Goal: Information Seeking & Learning: Learn about a topic

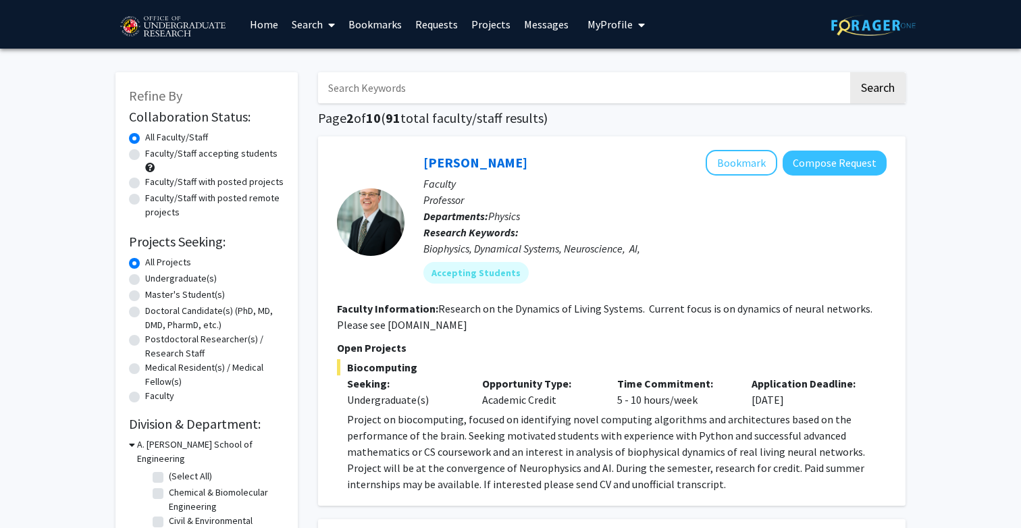
click at [178, 28] on img at bounding box center [173, 27] width 114 height 34
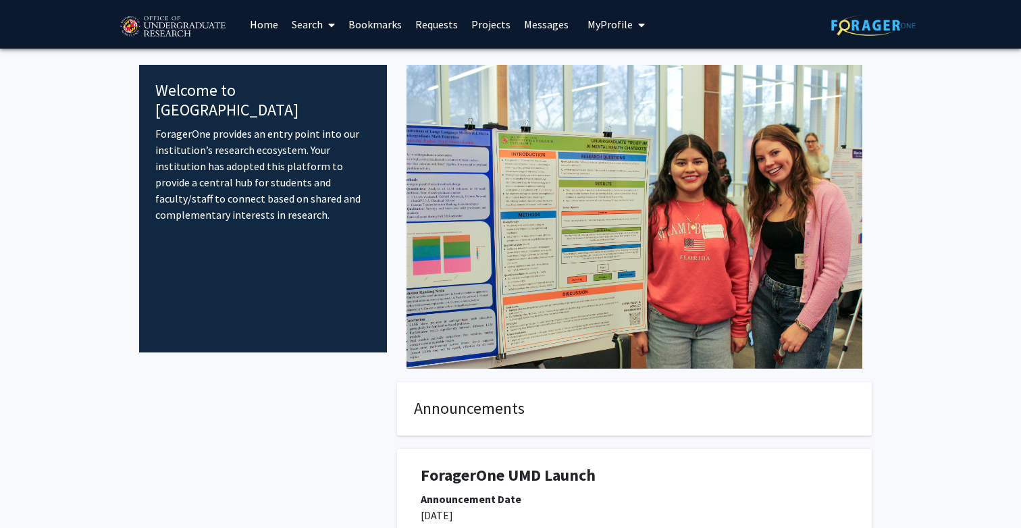
scroll to position [180, 0]
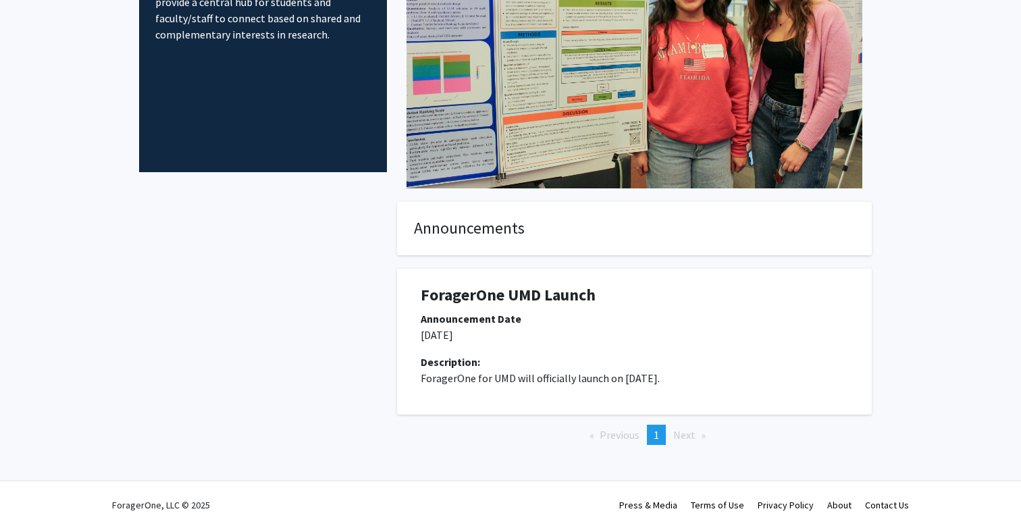
click at [490, 298] on h1 "ForagerOne UMD Launch" at bounding box center [635, 296] width 428 height 20
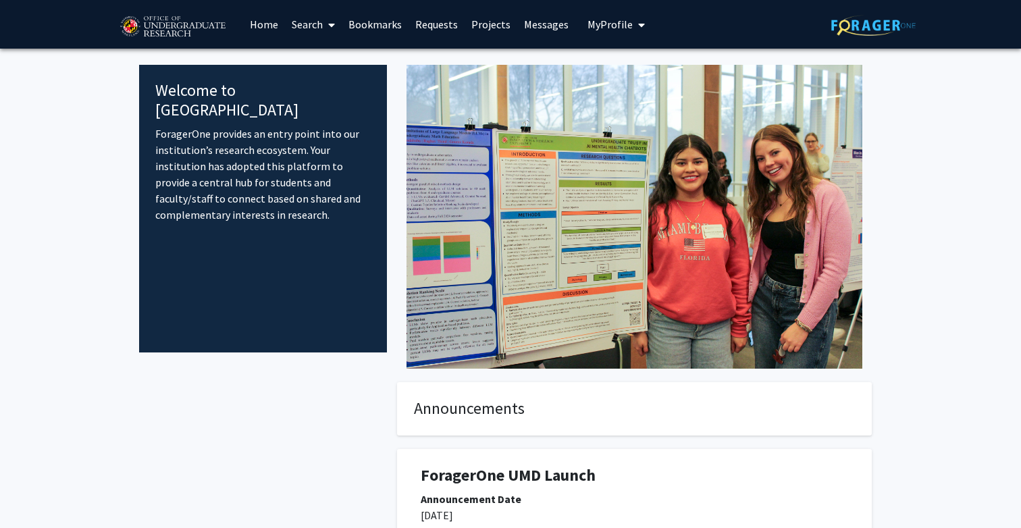
click at [267, 24] on link "Home" at bounding box center [264, 24] width 42 height 47
click at [301, 22] on link "Search" at bounding box center [313, 24] width 57 height 47
click at [150, 24] on img at bounding box center [173, 27] width 114 height 34
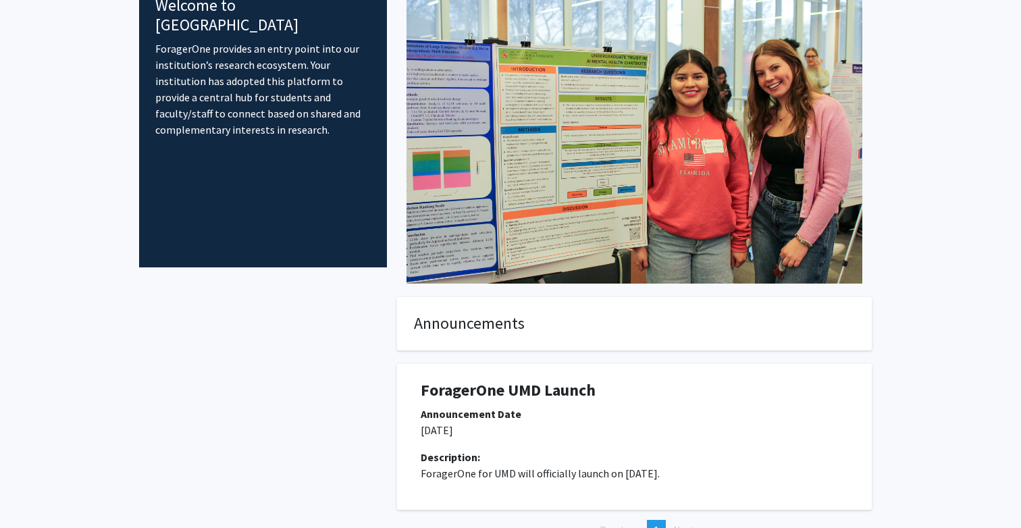
scroll to position [180, 0]
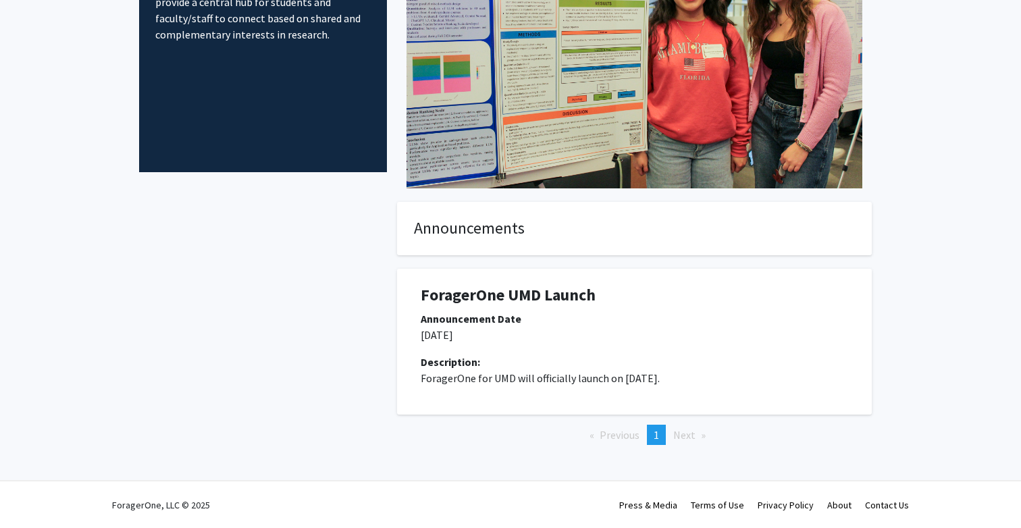
click at [468, 301] on h1 "ForagerOne UMD Launch" at bounding box center [635, 296] width 428 height 20
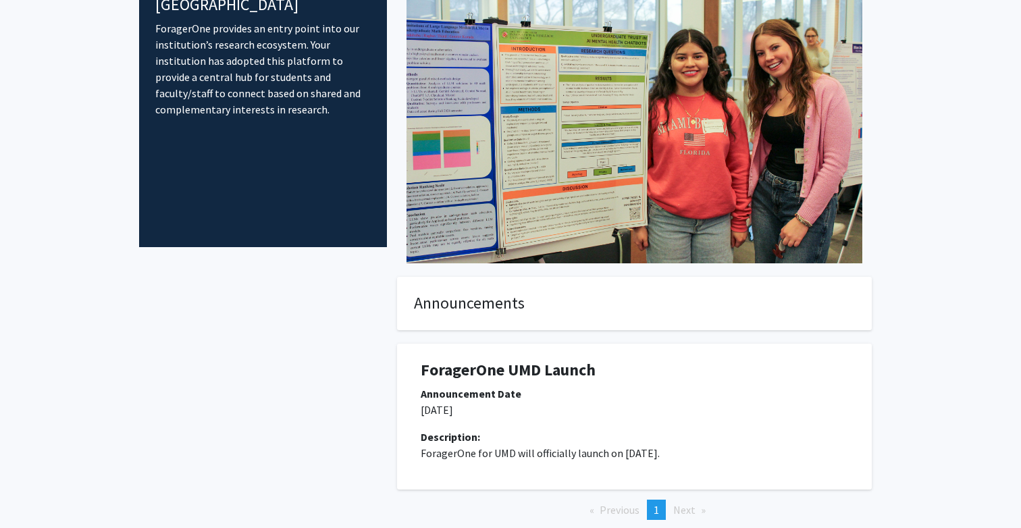
scroll to position [0, 0]
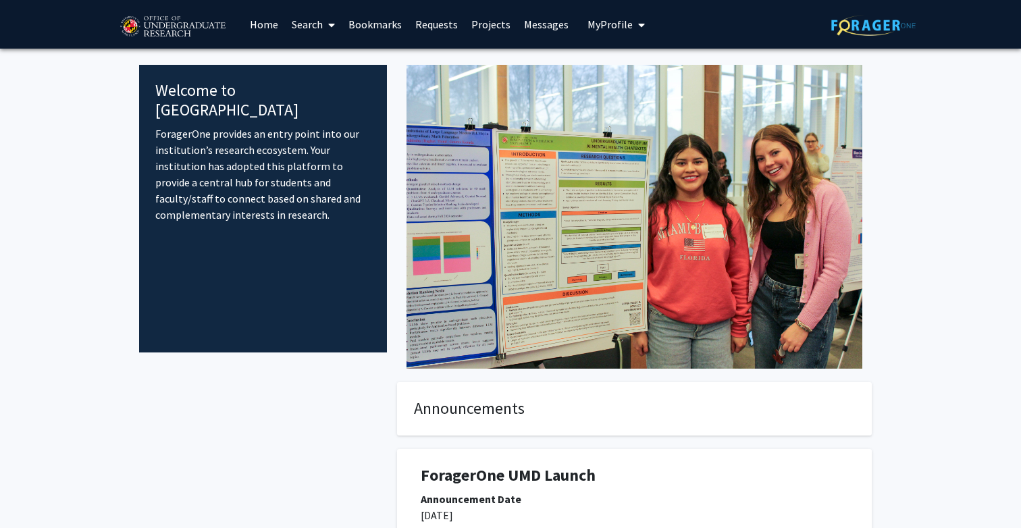
click at [251, 103] on div "Welcome to ForagerOne ForagerOne provides an entry point into our institution’s…" at bounding box center [263, 209] width 248 height 288
click at [253, 26] on link "Home" at bounding box center [264, 24] width 42 height 47
click at [624, 22] on span "My Profile" at bounding box center [610, 25] width 45 height 14
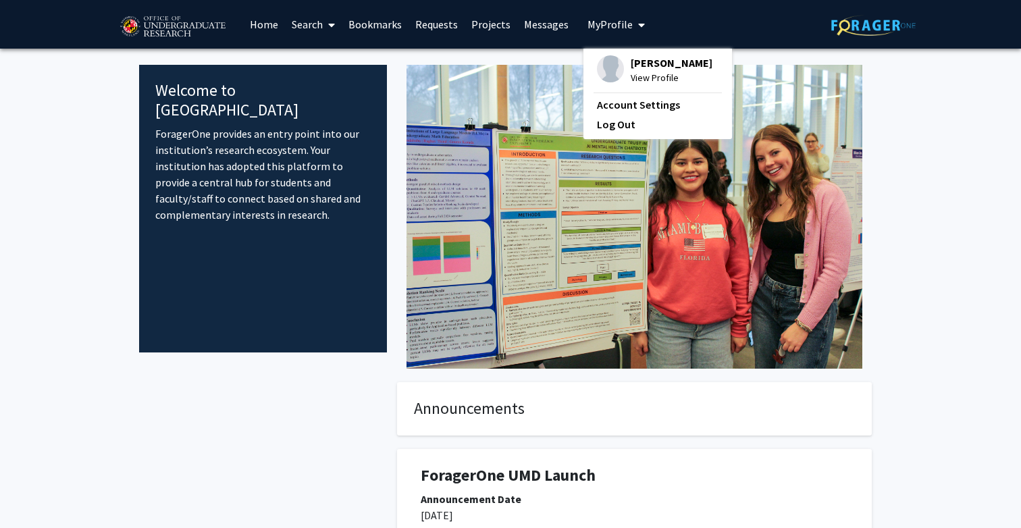
click at [624, 23] on span "My Profile" at bounding box center [610, 25] width 45 height 14
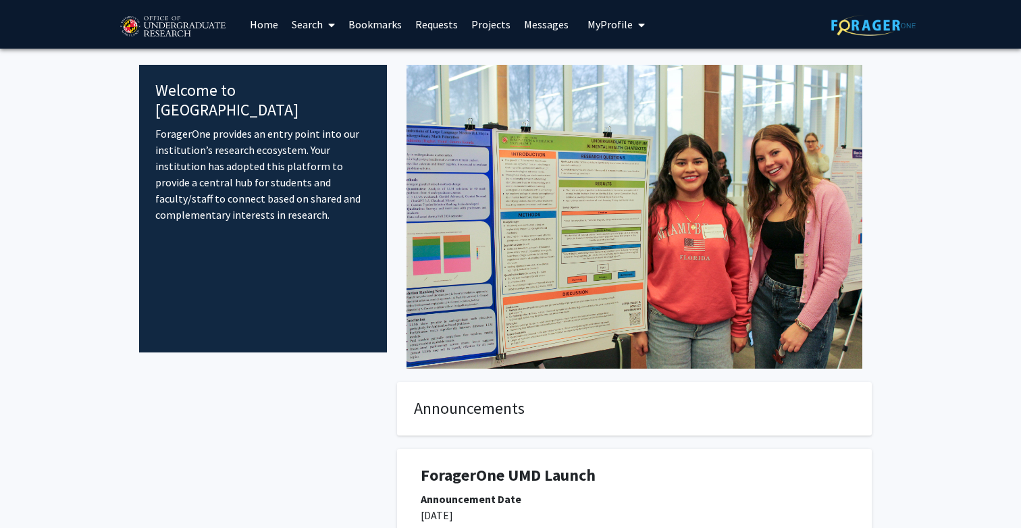
click at [309, 26] on link "Search" at bounding box center [313, 24] width 57 height 47
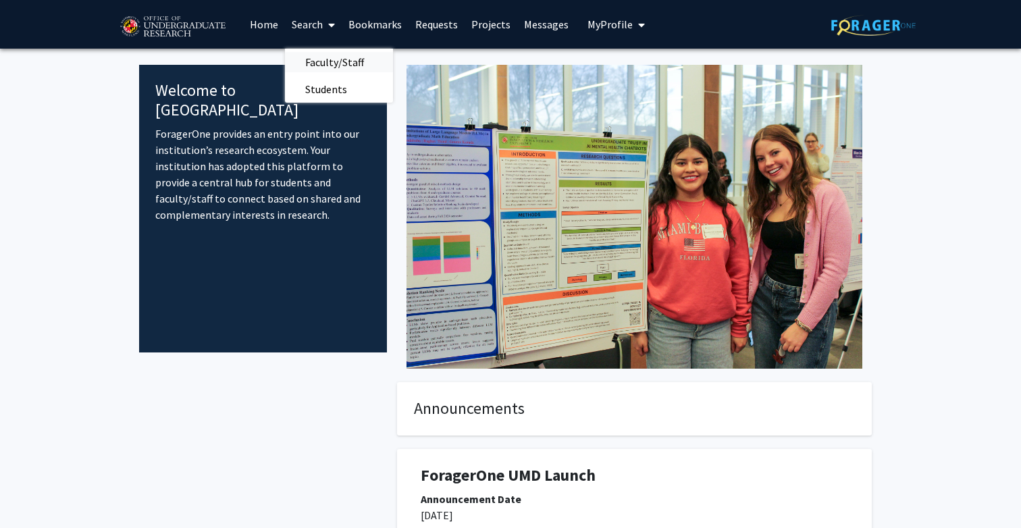
click at [308, 56] on span "Faculty/Staff" at bounding box center [334, 62] width 99 height 27
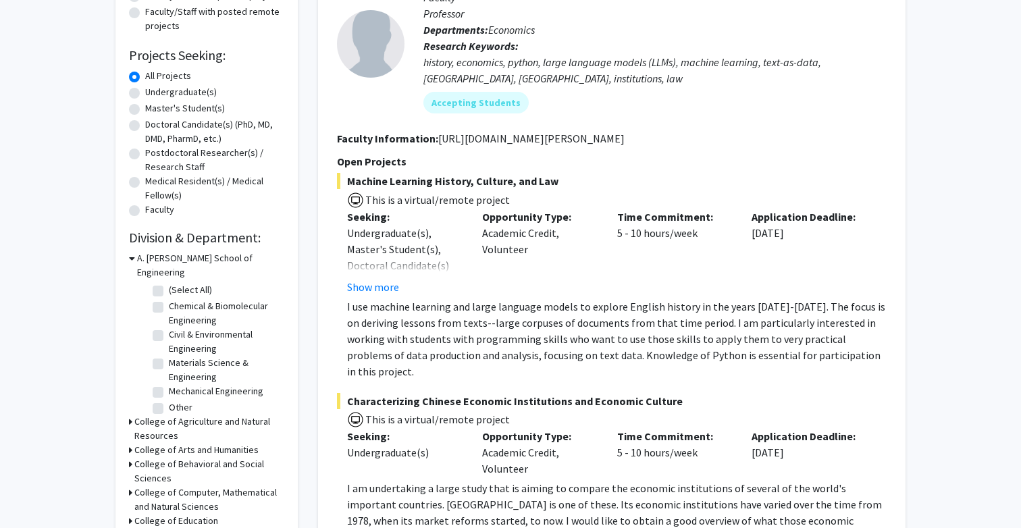
scroll to position [188, 0]
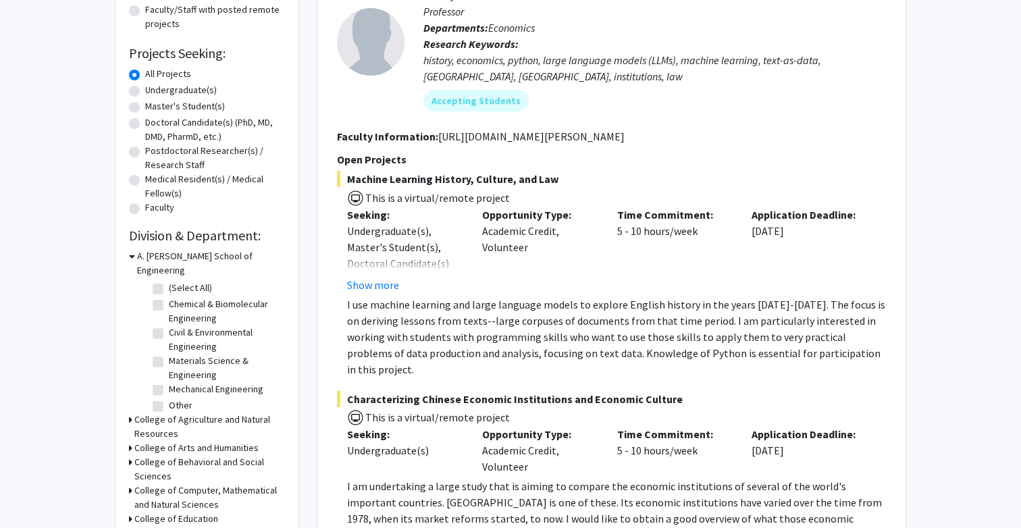
click at [145, 256] on h3 "A. [PERSON_NAME] School of Engineering" at bounding box center [210, 263] width 147 height 28
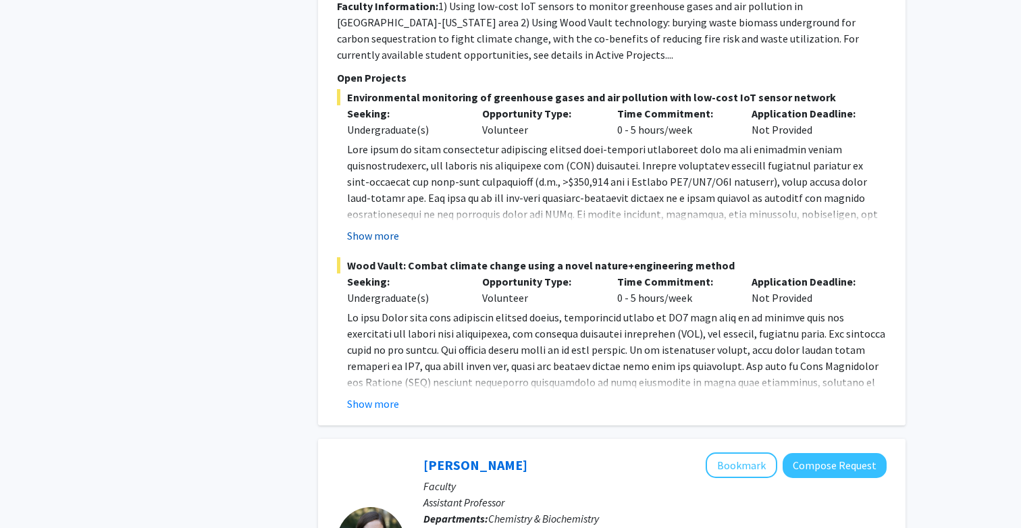
scroll to position [1950, 0]
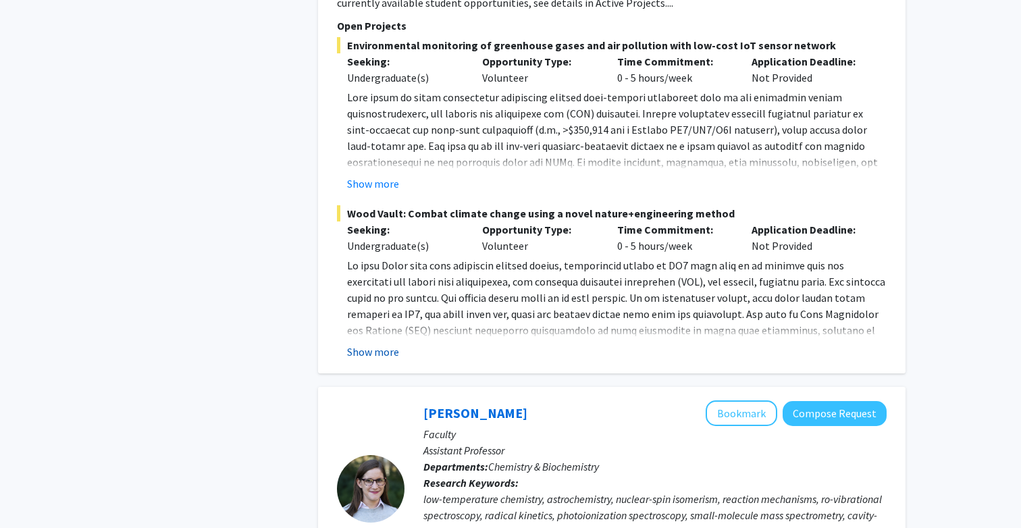
click at [378, 344] on button "Show more" at bounding box center [373, 352] width 52 height 16
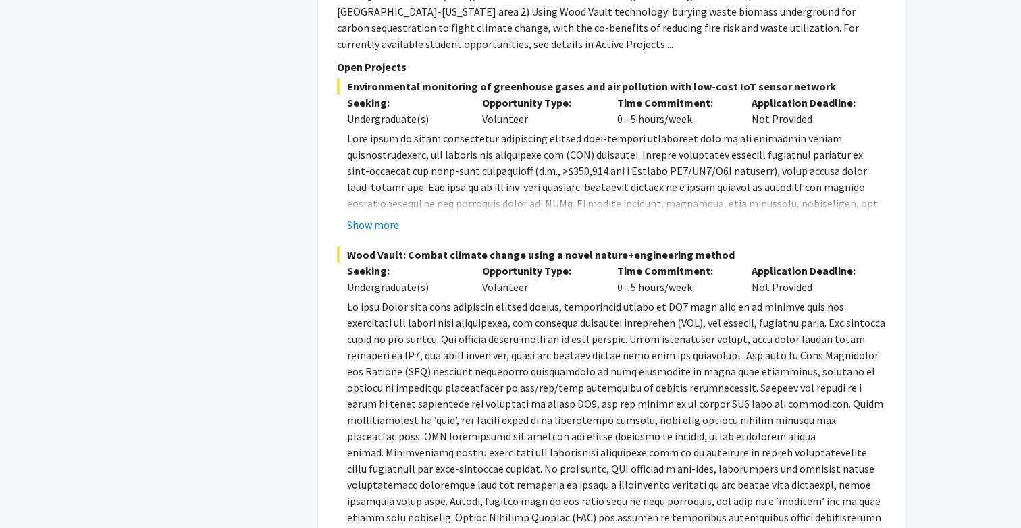
scroll to position [1801, 0]
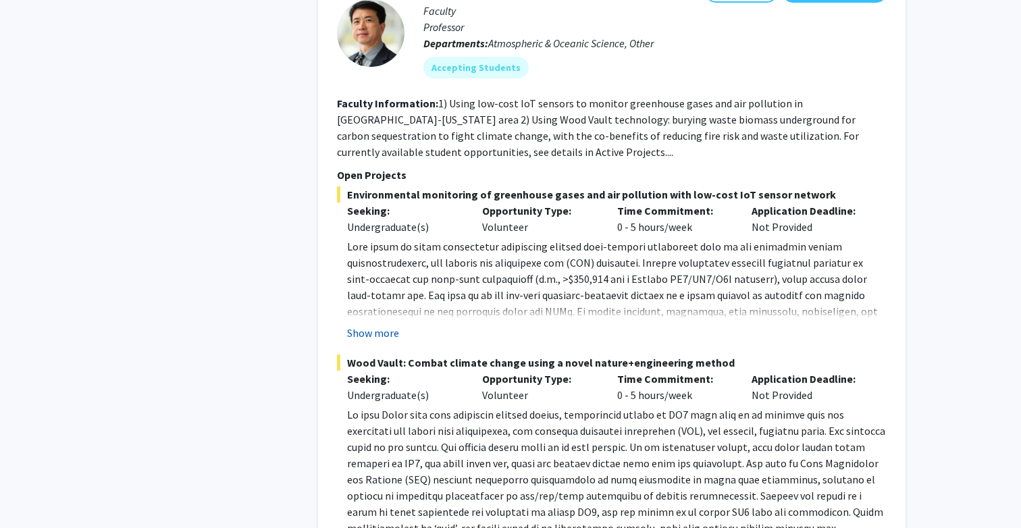
click at [388, 325] on button "Show more" at bounding box center [373, 333] width 52 height 16
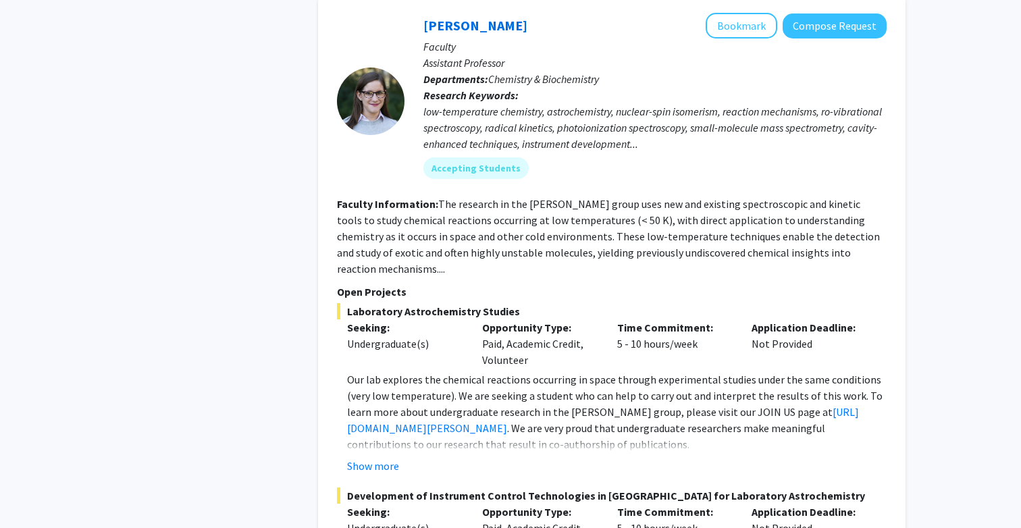
scroll to position [2779, 0]
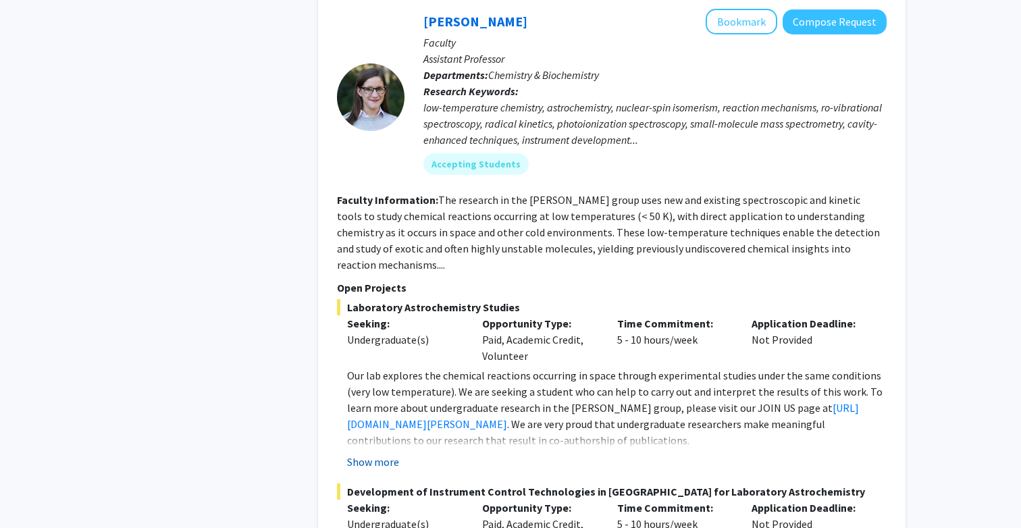
click at [382, 454] on button "Show more" at bounding box center [373, 462] width 52 height 16
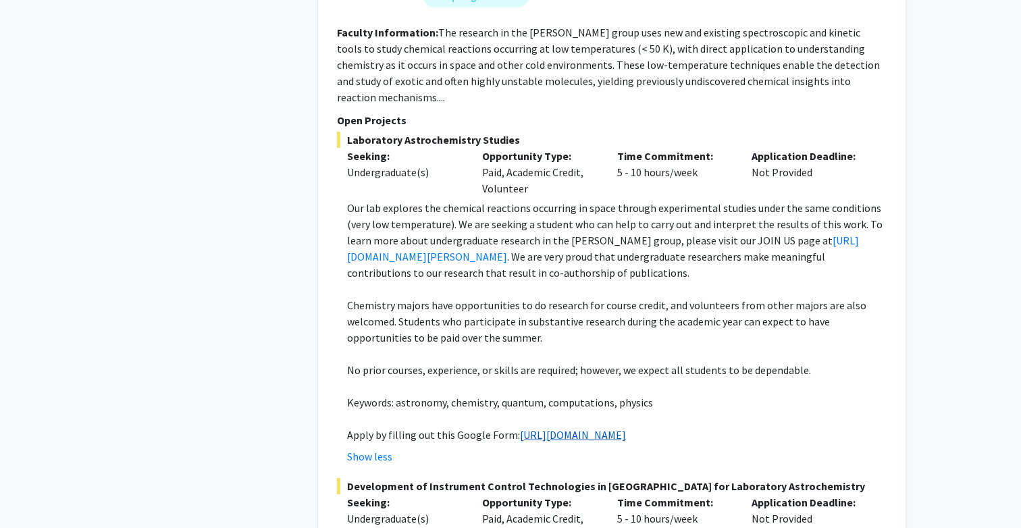
scroll to position [2939, 0]
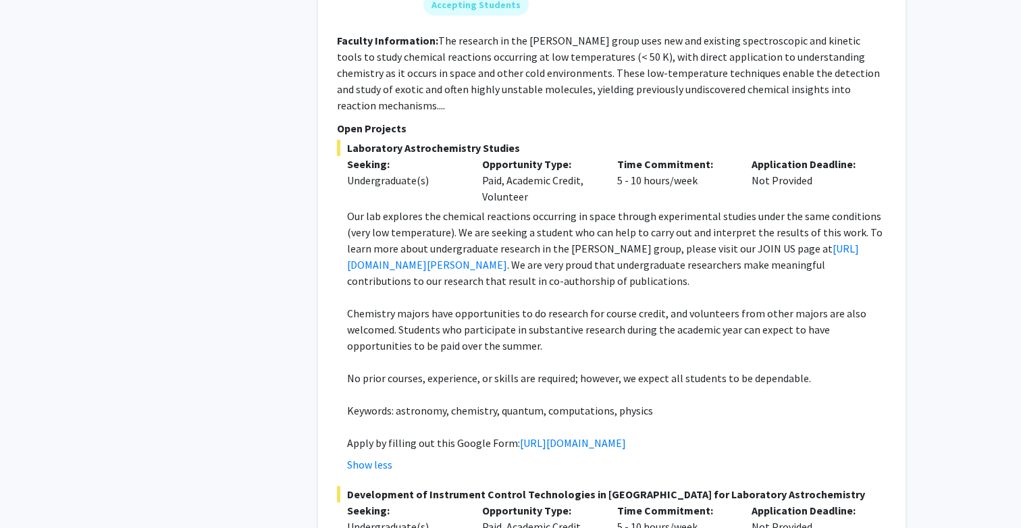
click at [525, 354] on p at bounding box center [617, 362] width 540 height 16
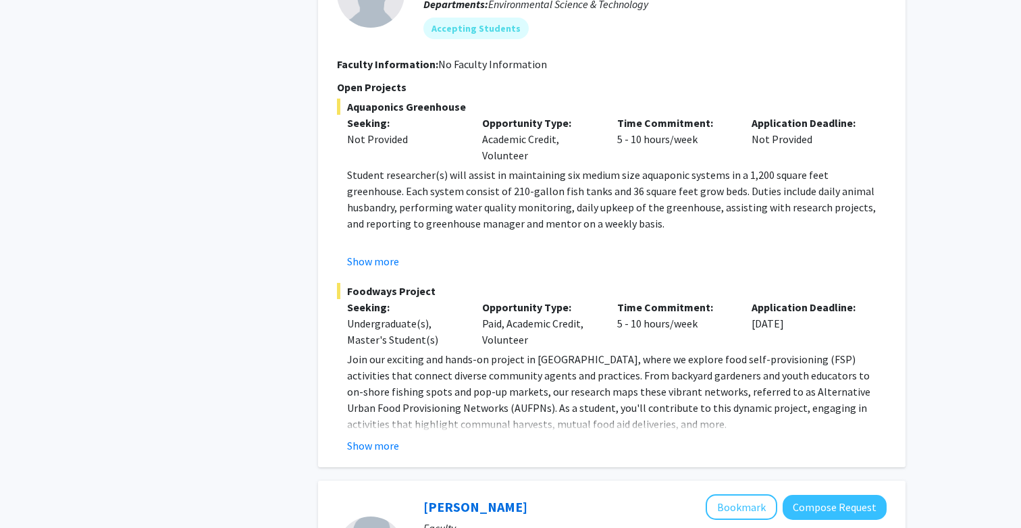
scroll to position [4261, 0]
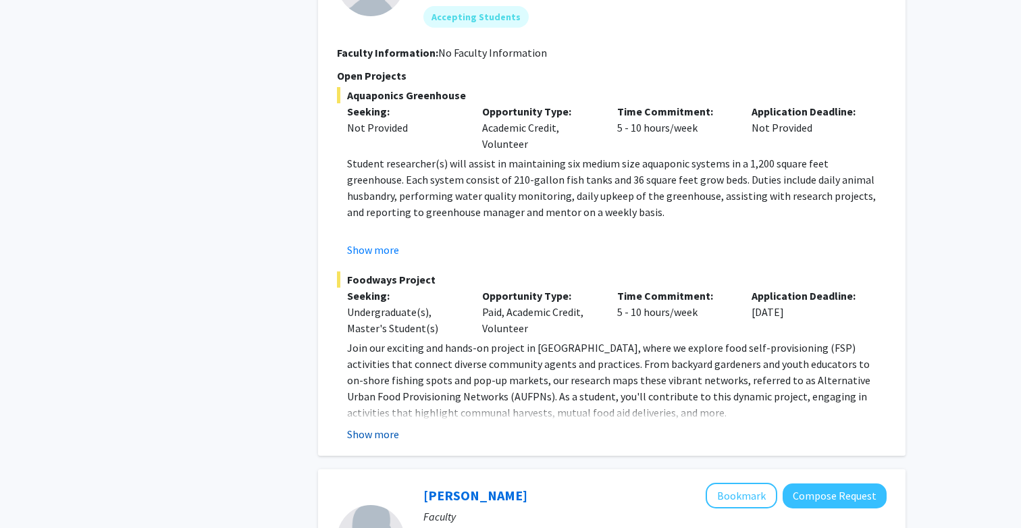
click at [381, 426] on button "Show more" at bounding box center [373, 434] width 52 height 16
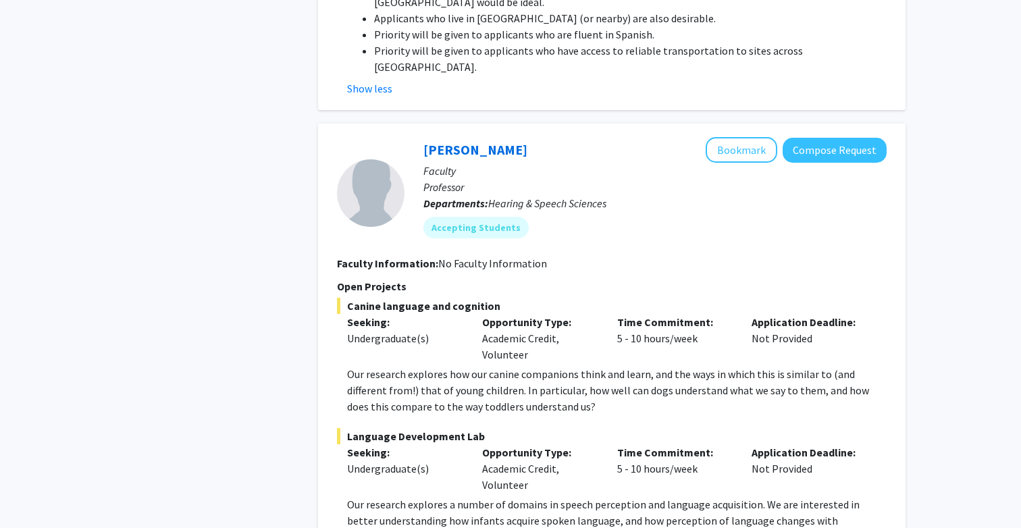
scroll to position [4792, 0]
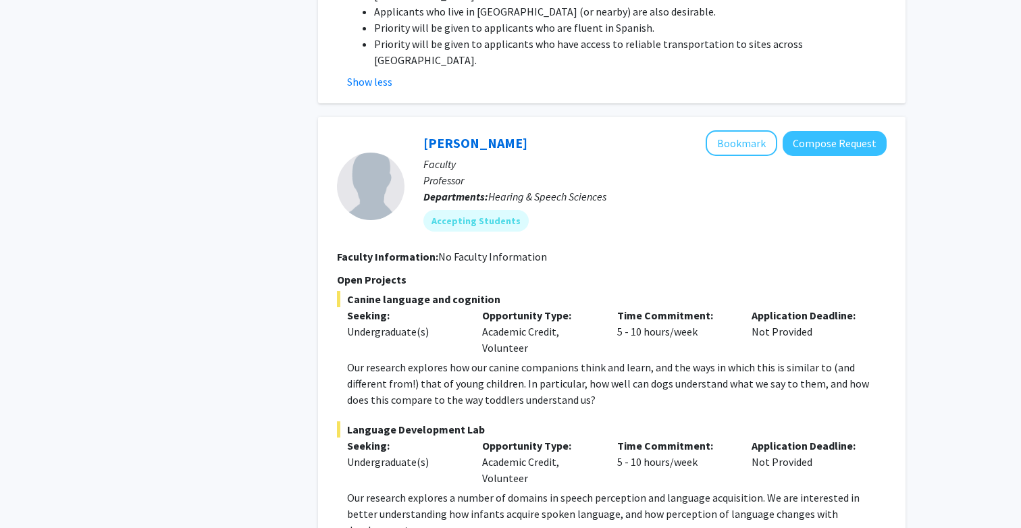
click at [495, 438] on div "Opportunity Type: Academic Credit, Volunteer" at bounding box center [539, 462] width 135 height 49
click at [524, 438] on div "Opportunity Type: Academic Credit, Volunteer" at bounding box center [539, 462] width 135 height 49
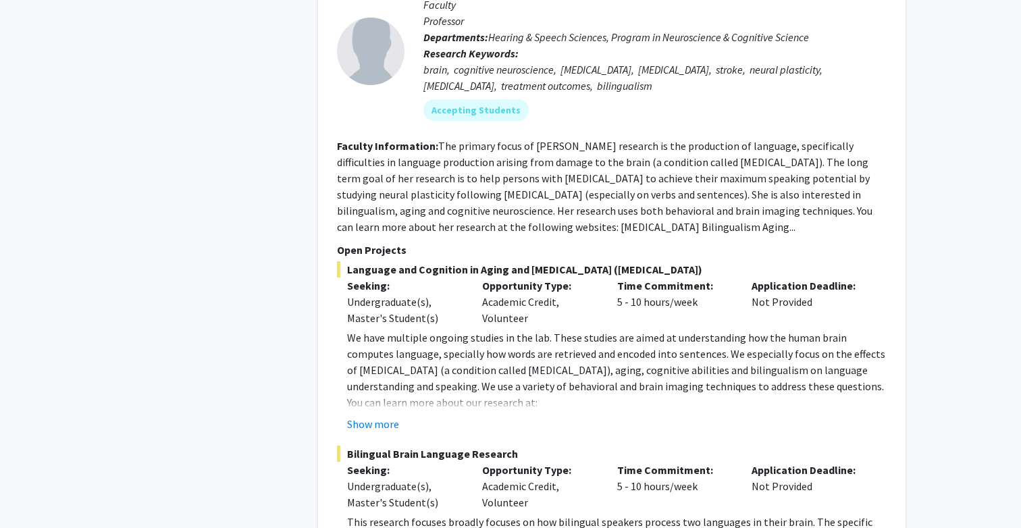
scroll to position [5398, 0]
click at [391, 417] on button "Show more" at bounding box center [373, 425] width 52 height 16
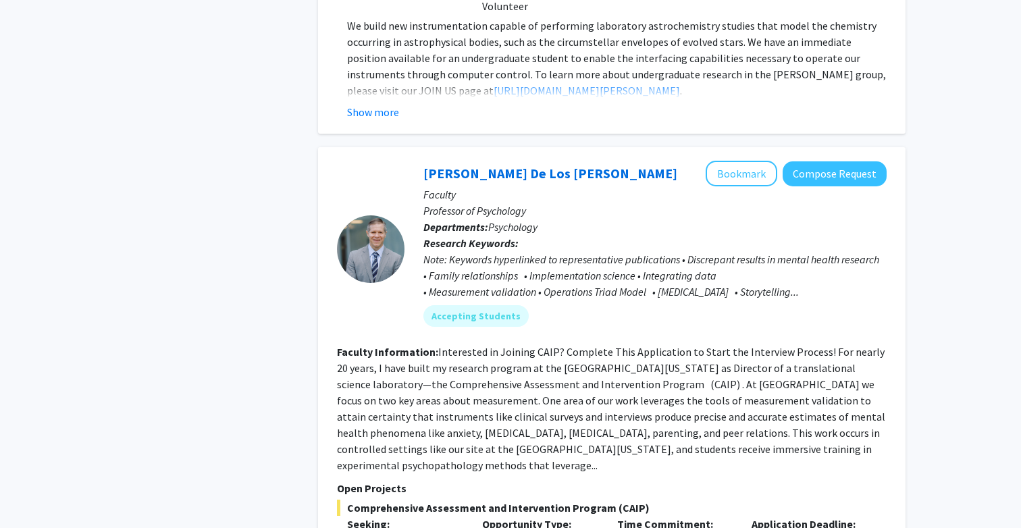
scroll to position [2523, 0]
